Goal: Task Accomplishment & Management: Use online tool/utility

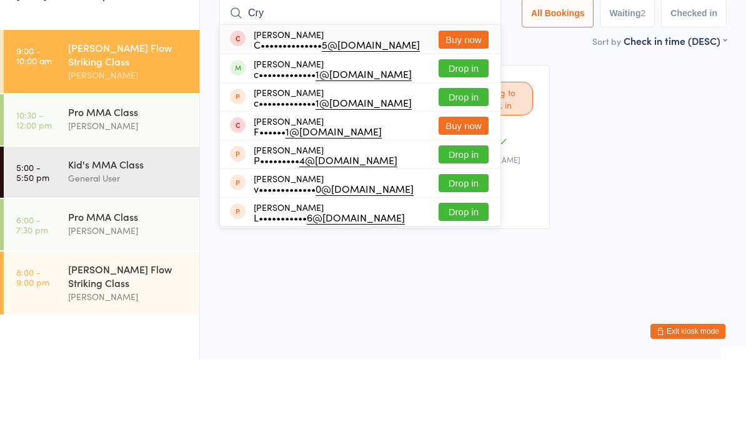
type input "Cry"
click at [463, 143] on button "Drop in" at bounding box center [463, 152] width 50 height 18
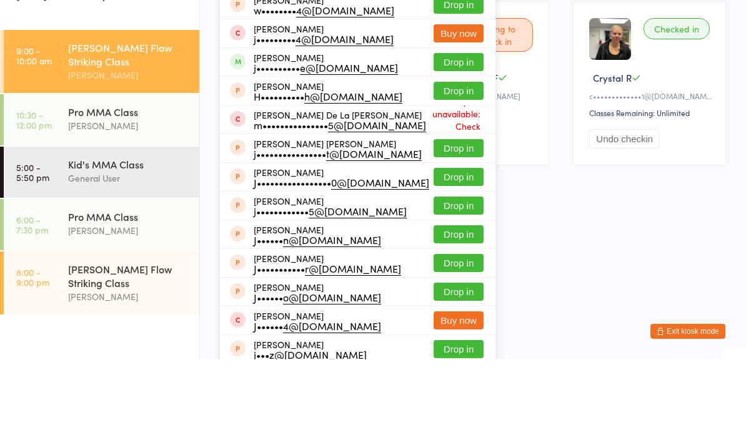
type input "[PERSON_NAME]"
click at [447, 137] on button "Drop in" at bounding box center [458, 146] width 50 height 18
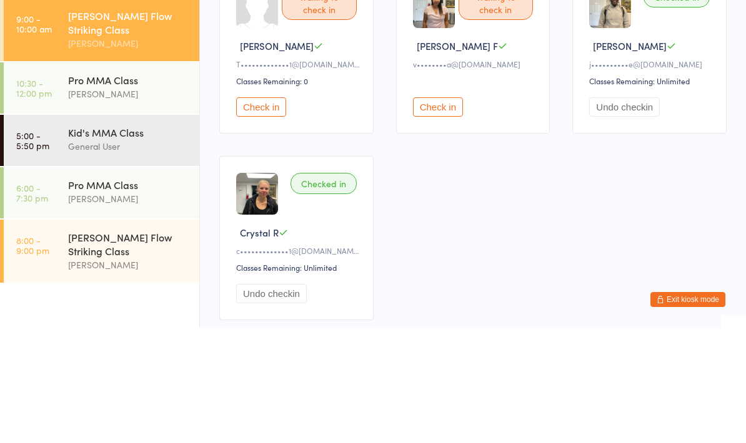
scroll to position [112, 0]
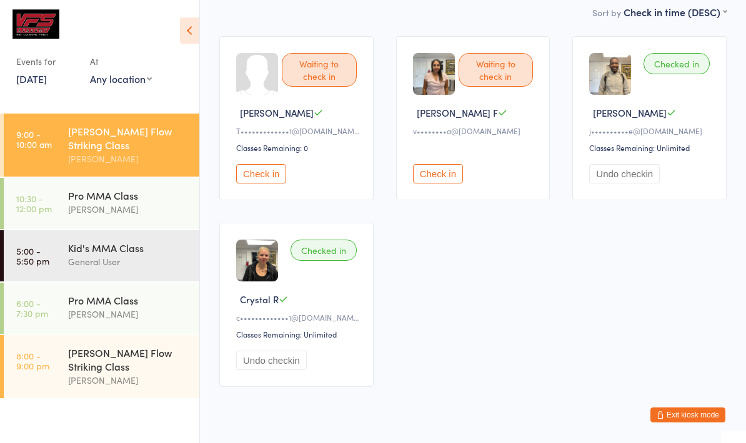
click at [262, 180] on button "Check in" at bounding box center [261, 173] width 50 height 19
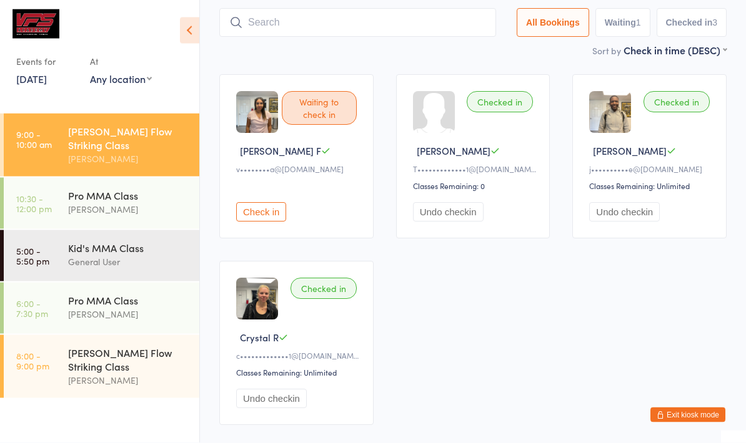
scroll to position [0, 0]
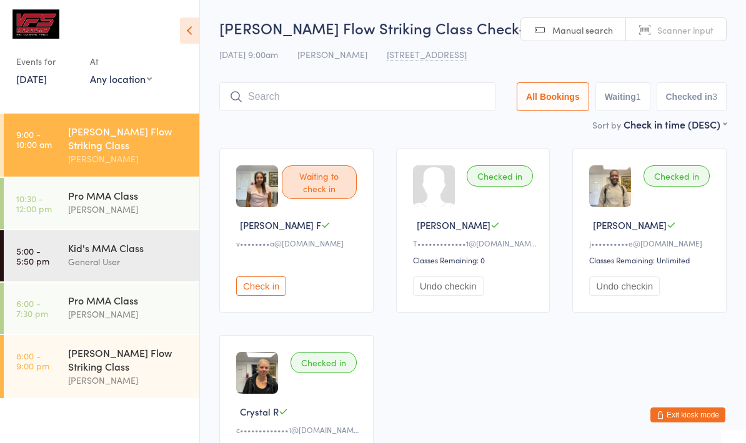
click at [382, 97] on input "search" at bounding box center [357, 96] width 277 height 29
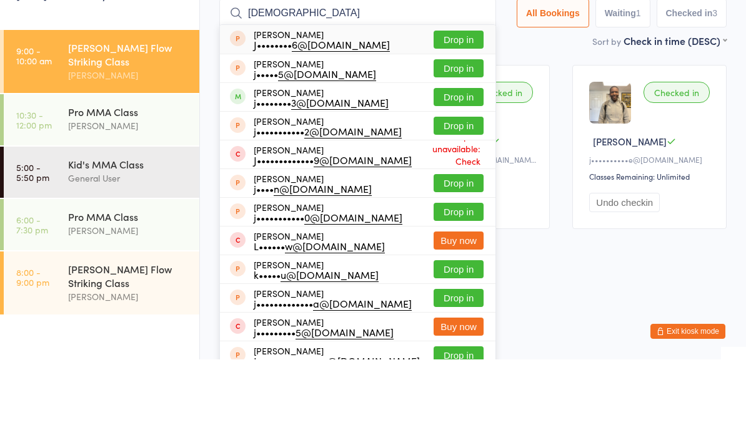
type input "[DEMOGRAPHIC_DATA]"
click at [455, 172] on button "Drop in" at bounding box center [458, 181] width 50 height 18
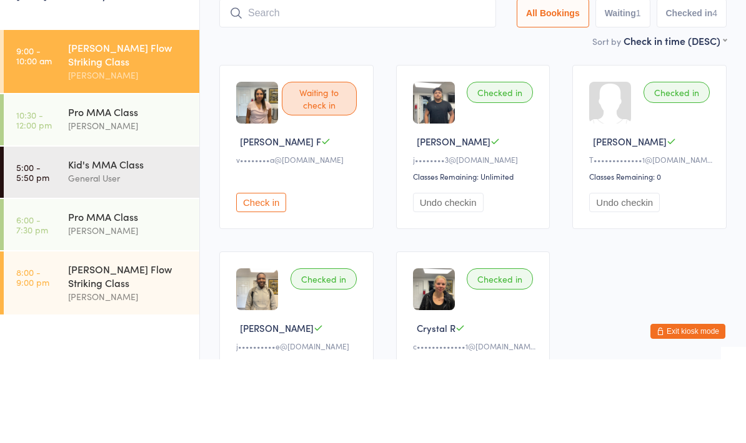
scroll to position [84, 0]
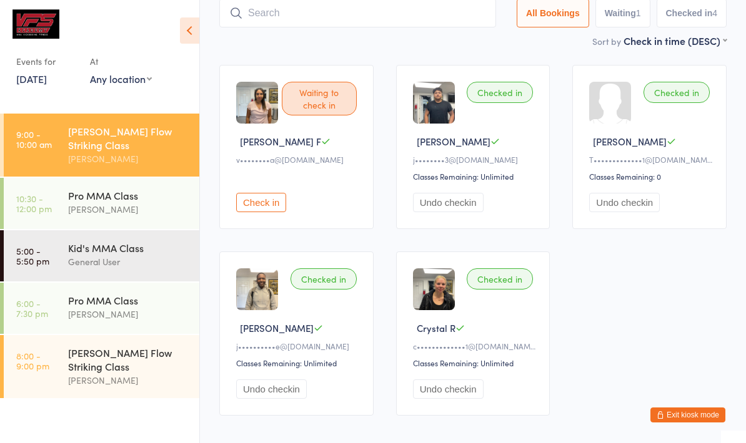
click at [143, 189] on div "Pro MMA Class" at bounding box center [128, 196] width 121 height 14
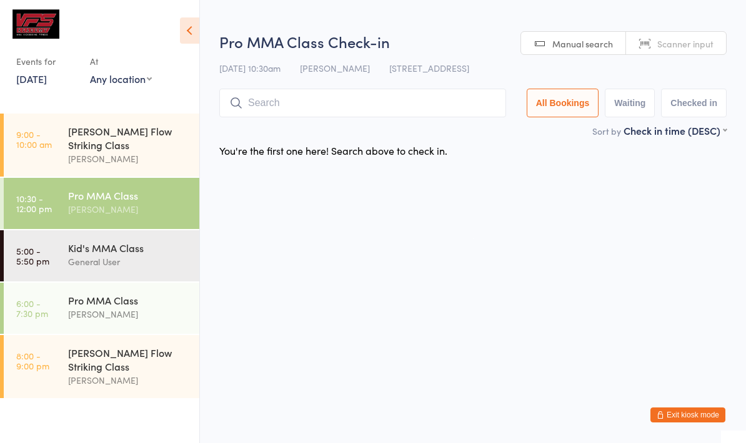
click at [194, 30] on icon at bounding box center [189, 30] width 19 height 26
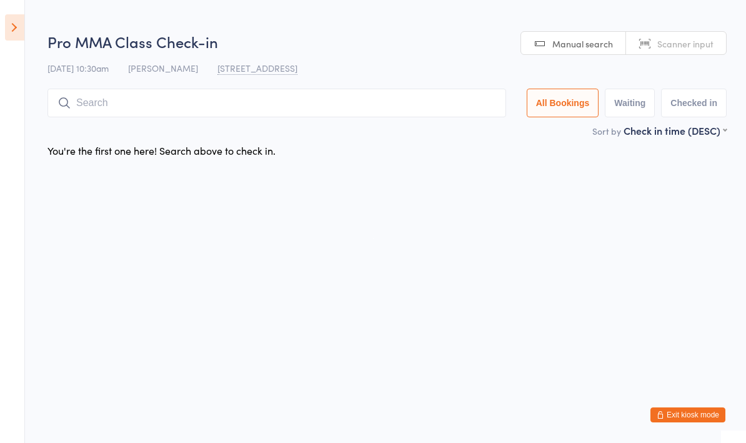
click at [22, 17] on icon at bounding box center [14, 27] width 19 height 26
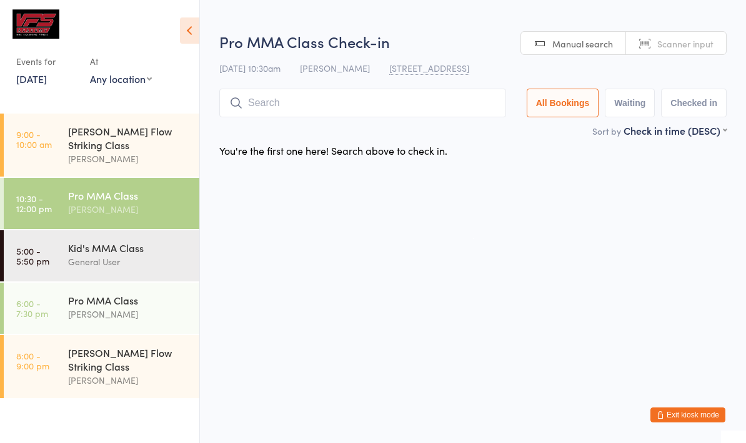
click at [159, 136] on div "[PERSON_NAME] Flow Striking Class" at bounding box center [128, 137] width 121 height 27
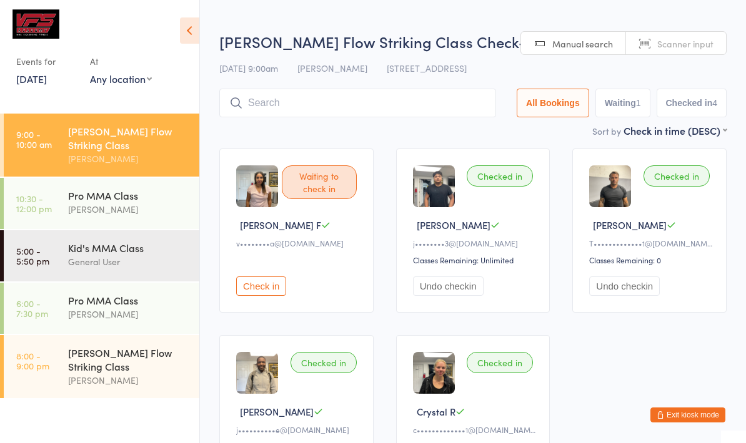
click at [404, 102] on input "search" at bounding box center [357, 103] width 277 height 29
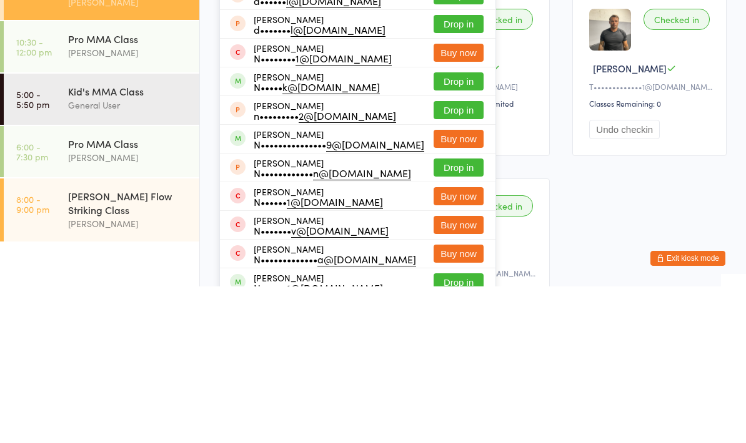
type input "Nich"
click at [456, 229] on button "Drop in" at bounding box center [458, 238] width 50 height 18
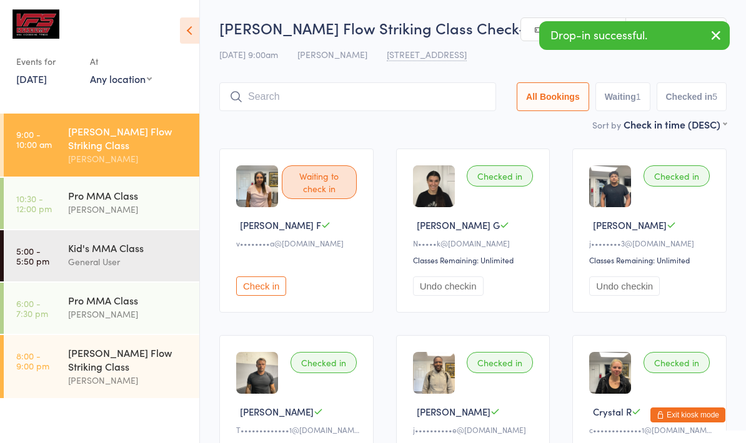
click at [172, 191] on div "Pro MMA Class" at bounding box center [128, 196] width 121 height 14
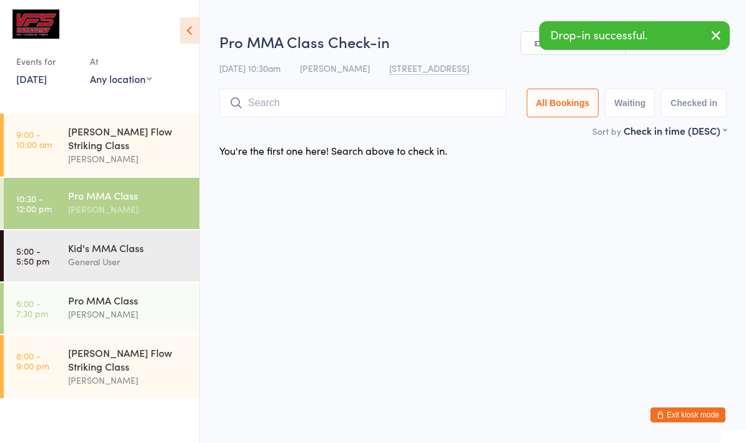
click at [190, 34] on icon at bounding box center [189, 30] width 19 height 26
